Goal: Task Accomplishment & Management: Complete application form

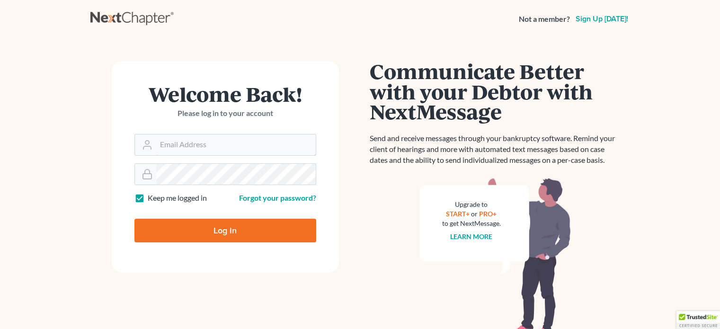
type input "[EMAIL_ADDRESS][DOMAIN_NAME]"
click at [243, 223] on input "Log In" at bounding box center [225, 231] width 182 height 24
type input "Thinking..."
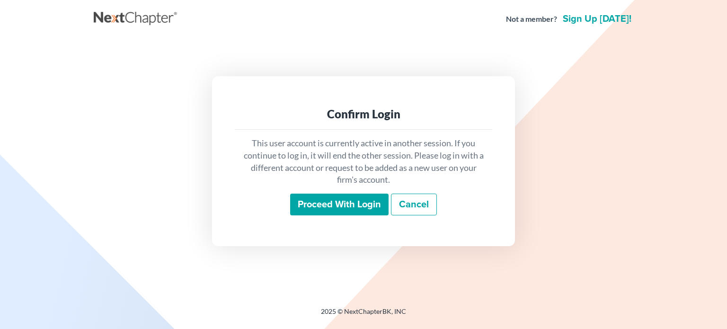
click at [335, 196] on input "Proceed with login" at bounding box center [339, 205] width 98 height 22
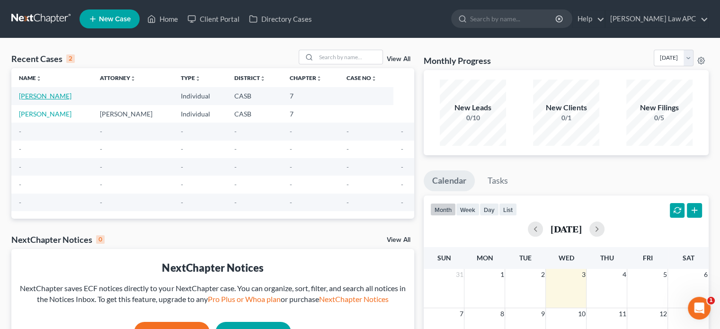
click at [65, 95] on link "[PERSON_NAME]" at bounding box center [45, 96] width 53 height 8
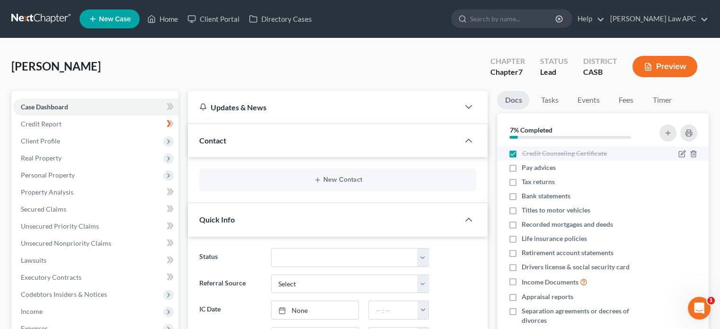
click at [539, 151] on span "Credit Counseling Certificate" at bounding box center [563, 153] width 85 height 9
click at [531, 151] on input "Credit Counseling Certificate" at bounding box center [528, 152] width 6 height 6
click at [539, 151] on span "Credit Counseling Certificate" at bounding box center [563, 153] width 85 height 9
click at [531, 151] on input "Credit Counseling Certificate" at bounding box center [528, 152] width 6 height 6
checkbox input "true"
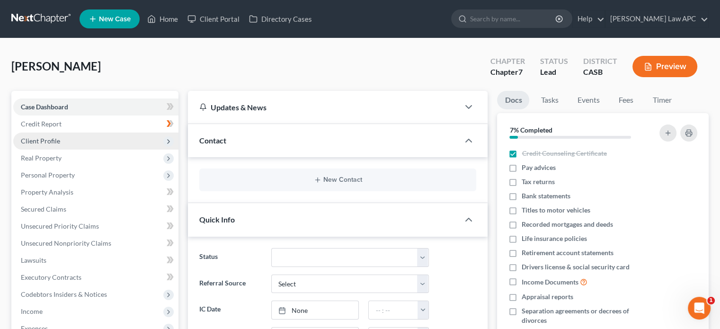
click at [75, 139] on span "Client Profile" at bounding box center [95, 140] width 165 height 17
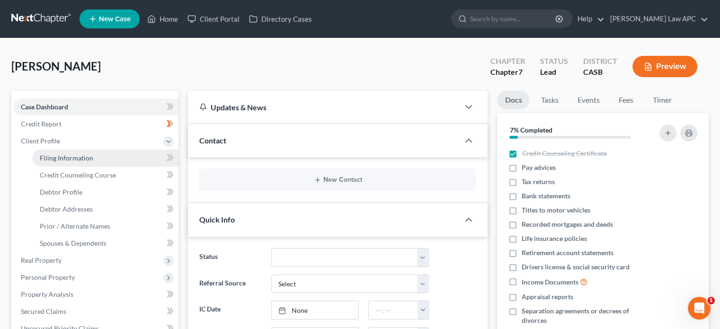
click at [74, 154] on span "Filing Information" at bounding box center [66, 158] width 53 height 8
select select "1"
select select "0"
select select "4"
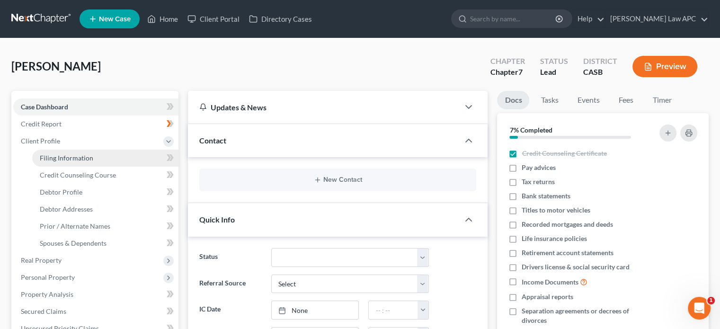
select select "0"
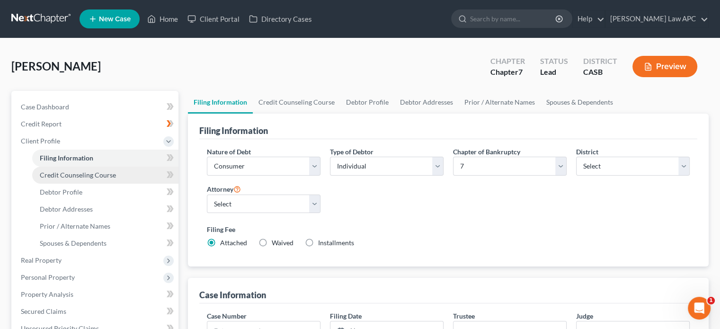
click at [74, 172] on span "Credit Counseling Course" at bounding box center [78, 175] width 76 height 8
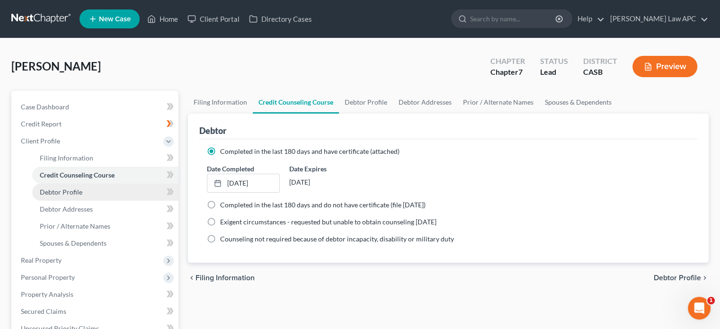
click at [71, 193] on span "Debtor Profile" at bounding box center [61, 192] width 43 height 8
select select "0"
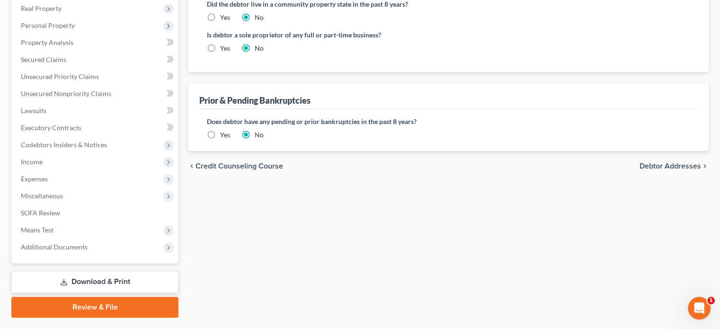
scroll to position [255, 0]
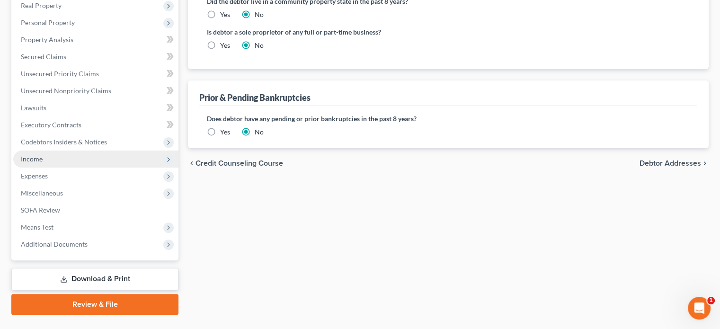
click at [57, 160] on span "Income" at bounding box center [95, 158] width 165 height 17
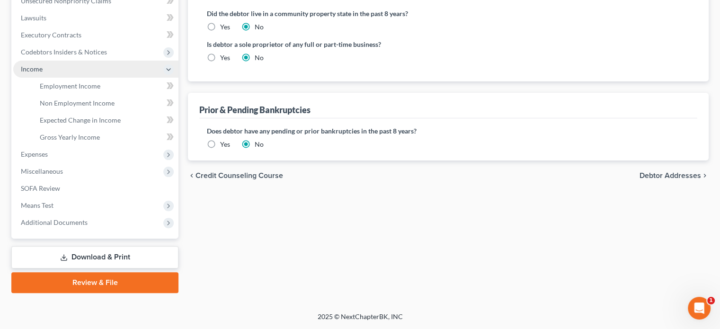
scroll to position [152, 0]
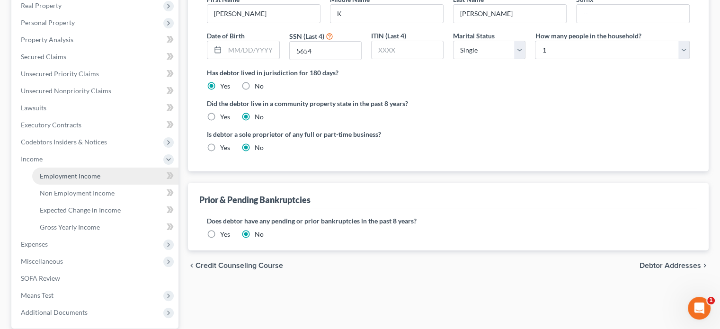
click at [64, 174] on span "Employment Income" at bounding box center [70, 176] width 61 height 8
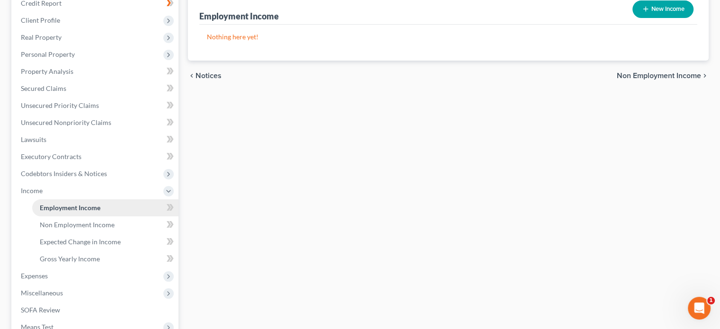
scroll to position [121, 0]
click at [61, 221] on span "Non Employment Income" at bounding box center [77, 224] width 75 height 8
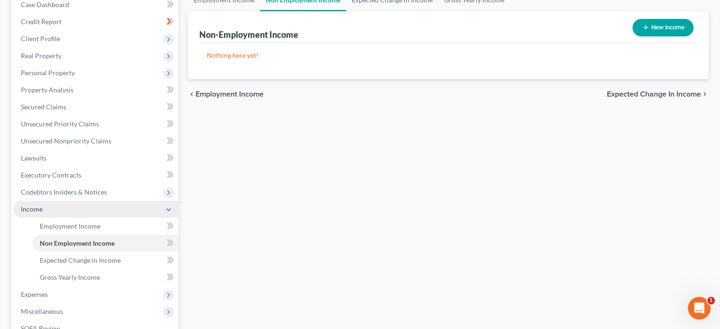
scroll to position [103, 0]
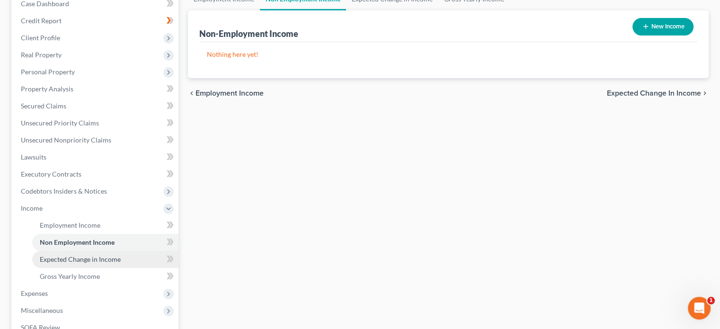
click at [66, 258] on span "Expected Change in Income" at bounding box center [80, 259] width 81 height 8
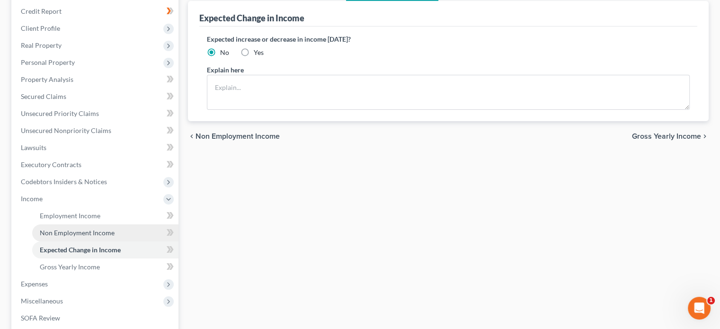
scroll to position [113, 0]
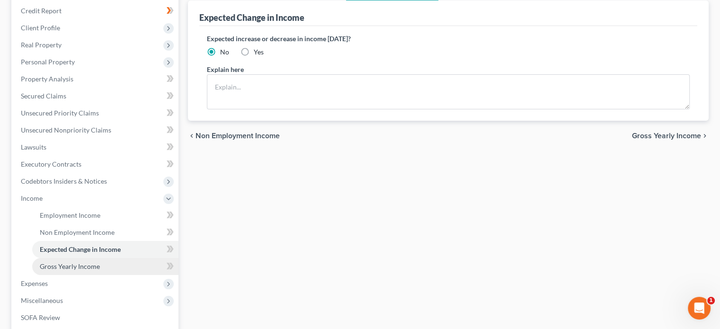
click at [74, 266] on span "Gross Yearly Income" at bounding box center [70, 266] width 60 height 8
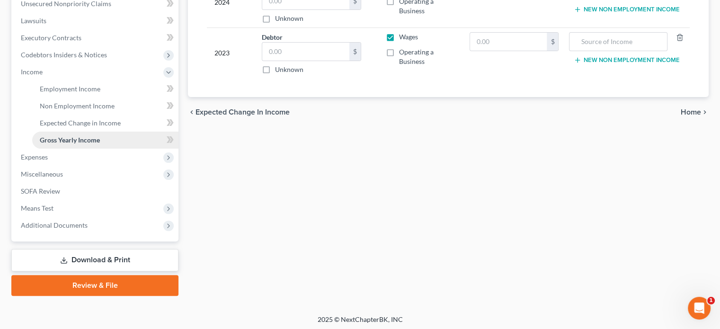
scroll to position [241, 0]
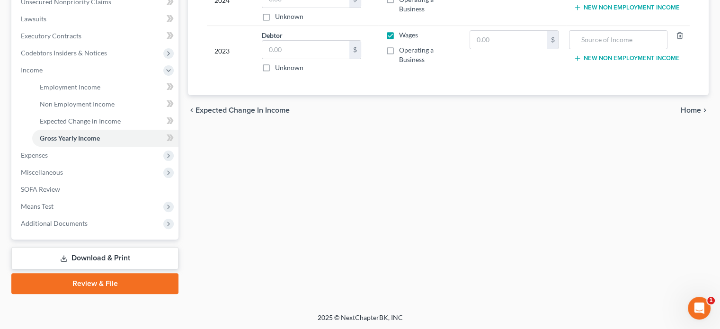
click at [132, 254] on link "Download & Print" at bounding box center [94, 258] width 167 height 22
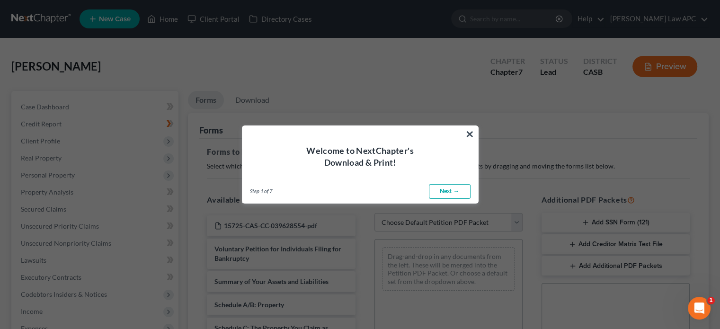
click at [443, 193] on link "Next →" at bounding box center [450, 191] width 42 height 15
select select "0"
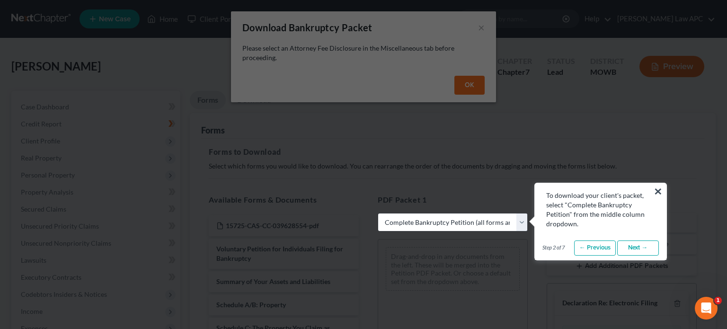
click at [629, 245] on link "Next →" at bounding box center [638, 247] width 42 height 15
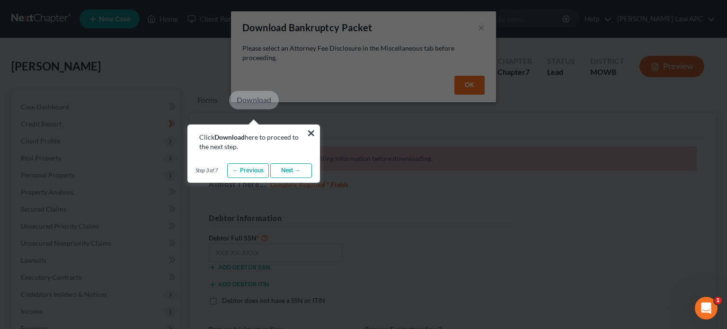
click at [297, 173] on link "Next →" at bounding box center [291, 170] width 42 height 15
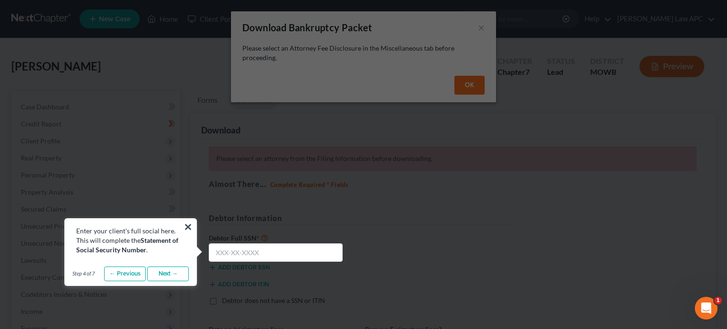
click at [170, 271] on link "Next →" at bounding box center [168, 273] width 42 height 15
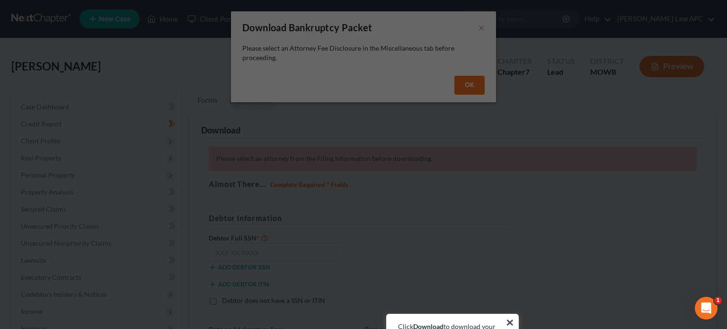
click at [464, 314] on div "Click Download to download your client's full packet." at bounding box center [453, 327] width 132 height 26
drag, startPoint x: 464, startPoint y: 320, endPoint x: 464, endPoint y: 280, distance: 39.7
click at [464, 50] on div "× Click Download to download your client's full packet. Step 5 of 7 ← Previous …" at bounding box center [363, 50] width 704 height 0
click at [511, 322] on button "×" at bounding box center [509, 322] width 9 height 15
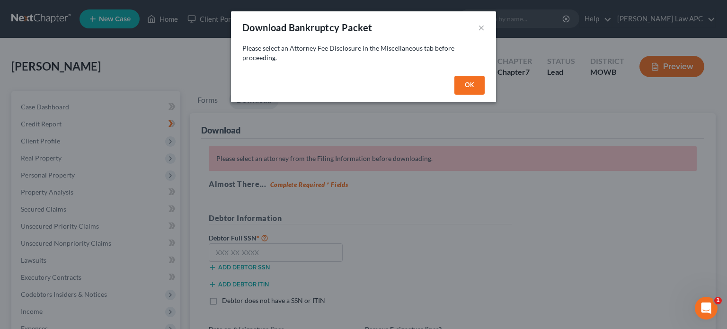
click at [468, 90] on button "OK" at bounding box center [469, 85] width 30 height 19
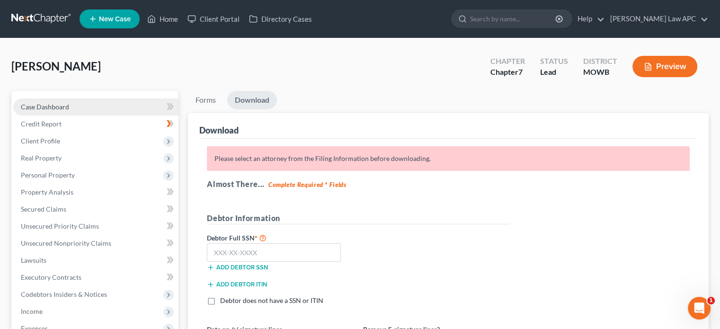
click at [96, 106] on link "Case Dashboard" at bounding box center [95, 106] width 165 height 17
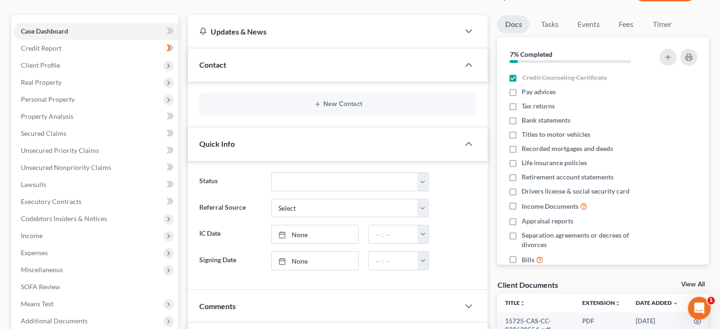
scroll to position [75, 0]
